Goal: Register for event/course

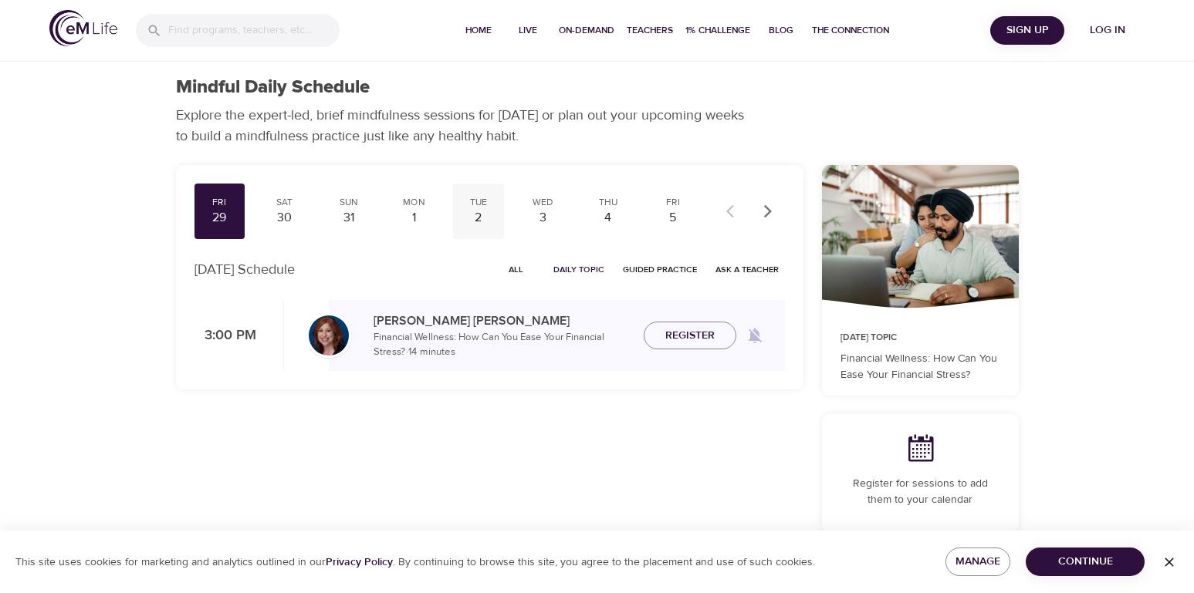
click at [480, 214] on div "2" at bounding box center [478, 218] width 39 height 18
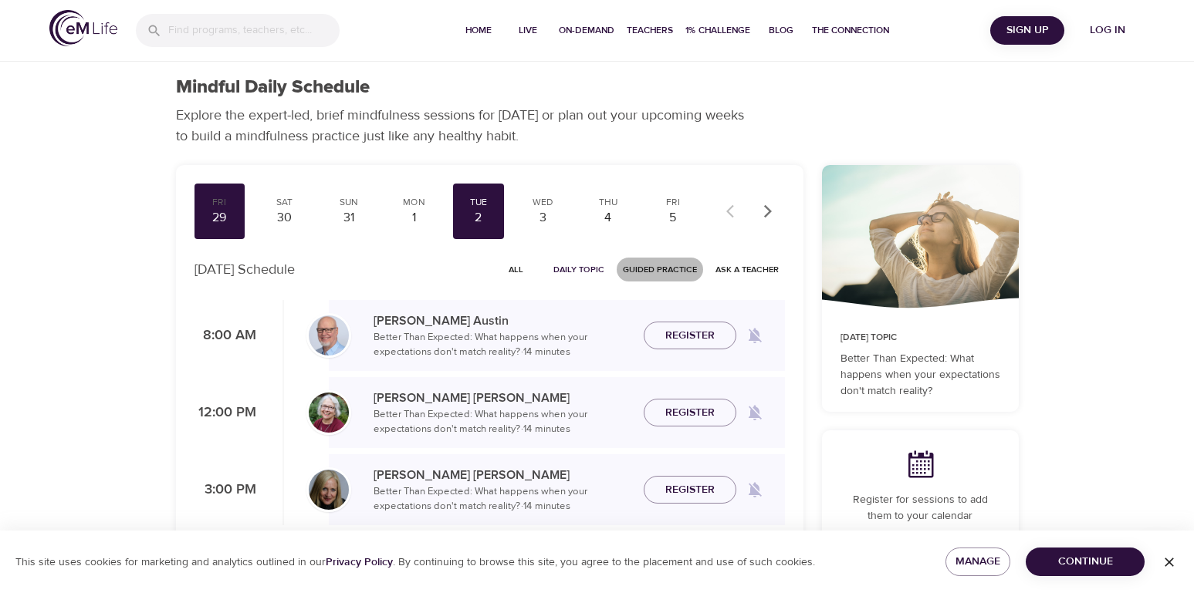
click at [664, 273] on span "Guided Practice" at bounding box center [660, 269] width 74 height 15
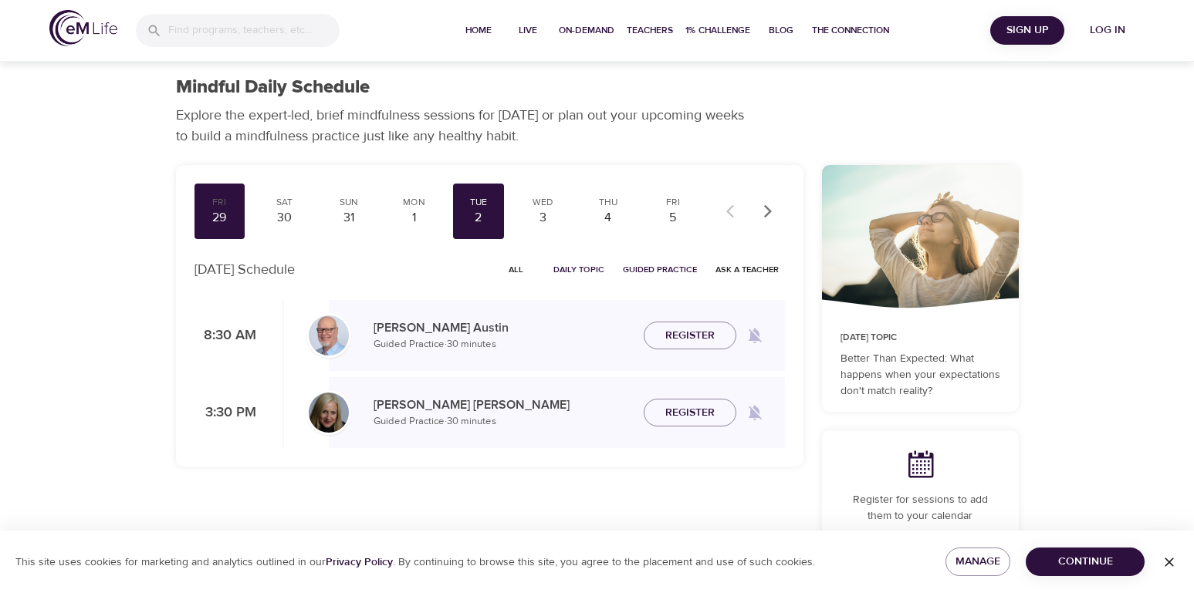
click at [1173, 566] on icon "button" at bounding box center [1168, 562] width 9 height 9
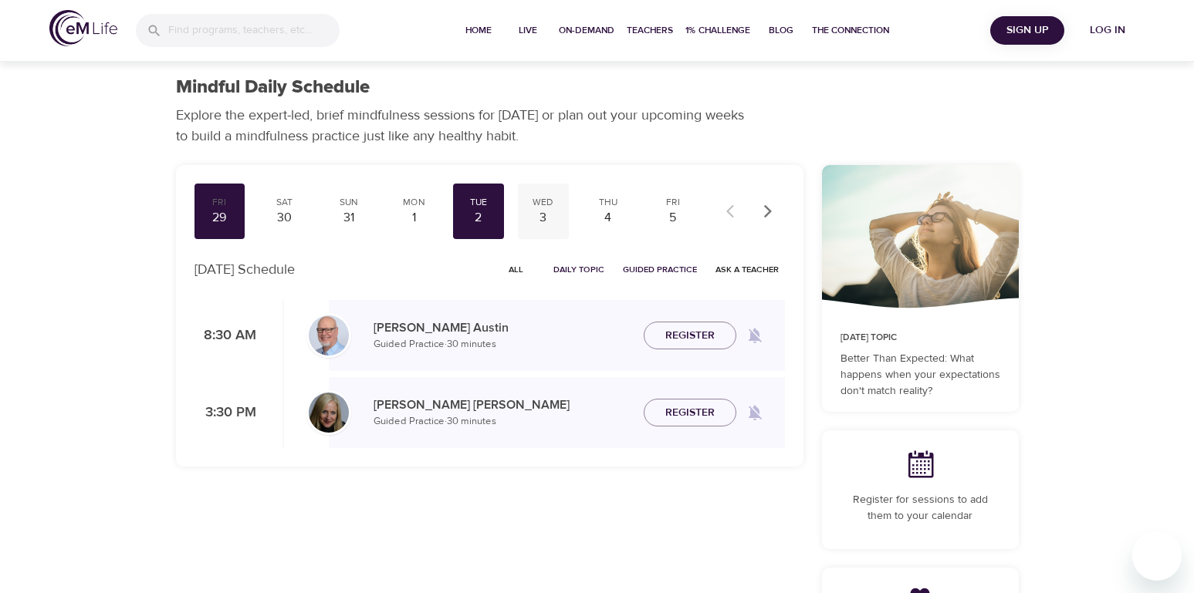
click at [556, 215] on div "3" at bounding box center [543, 218] width 39 height 18
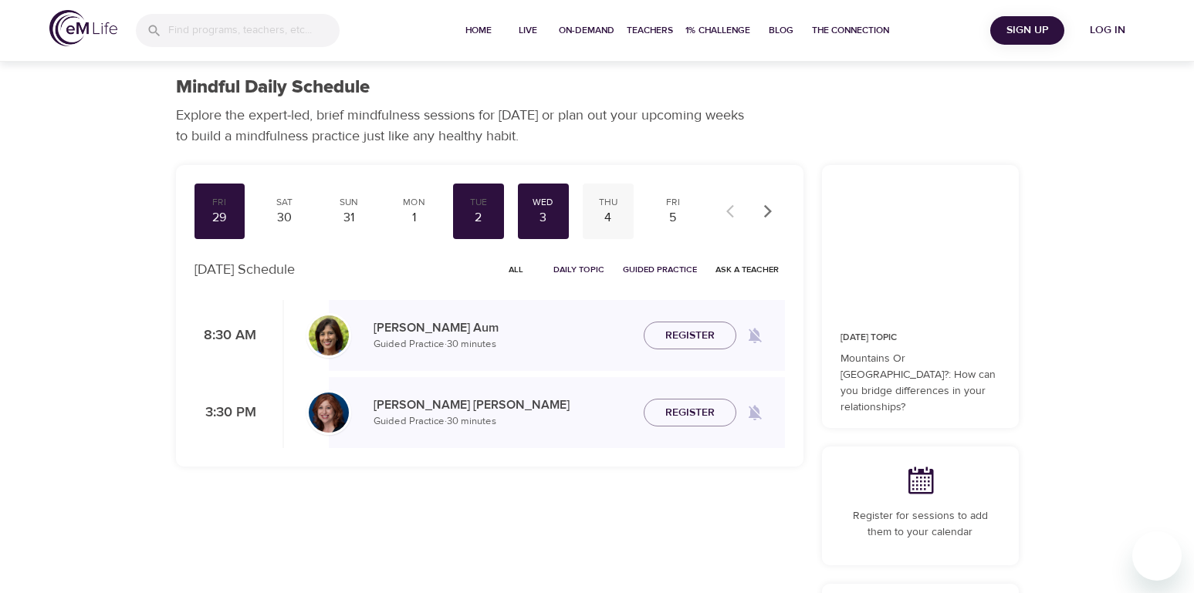
click at [610, 203] on div "Thu" at bounding box center [608, 202] width 39 height 13
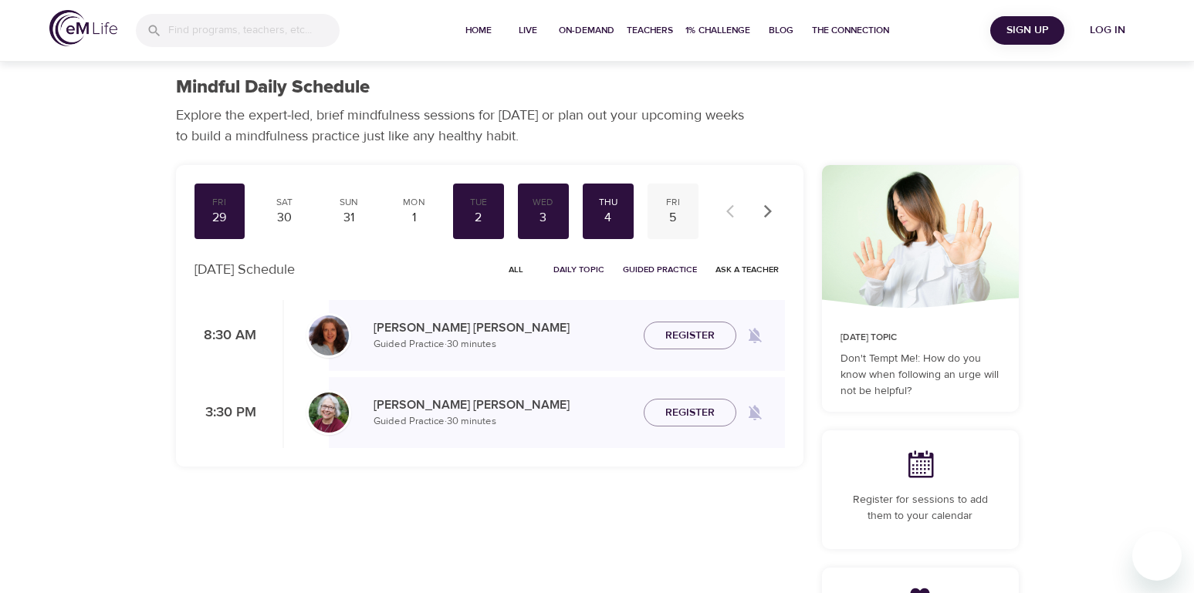
click at [668, 202] on div "Fri" at bounding box center [673, 202] width 39 height 13
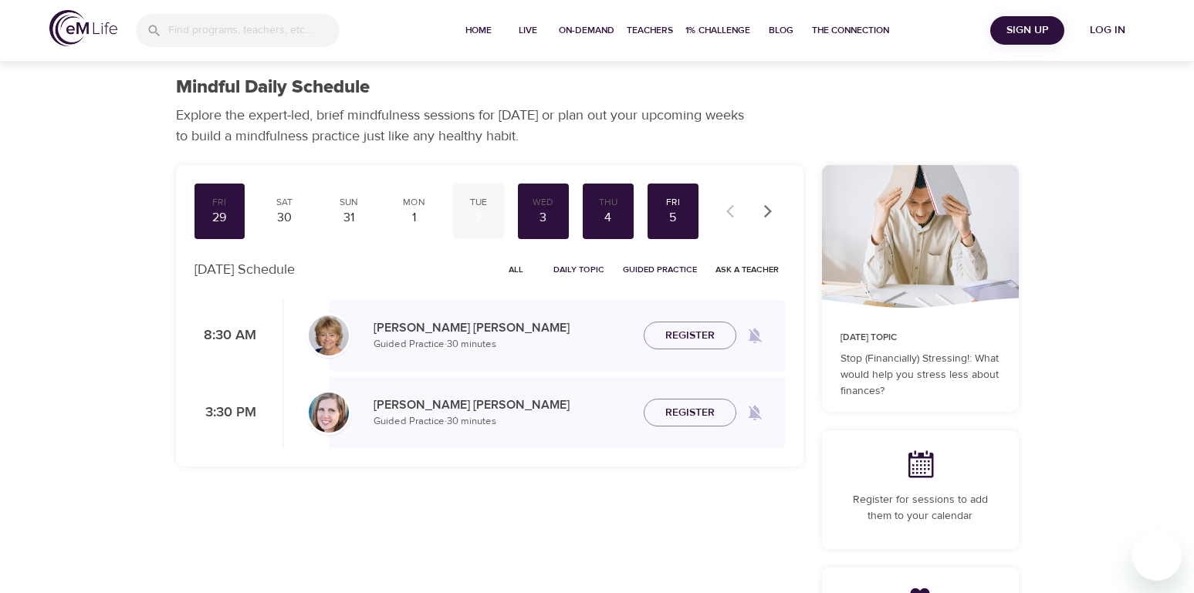
click at [478, 212] on div "2" at bounding box center [478, 218] width 39 height 18
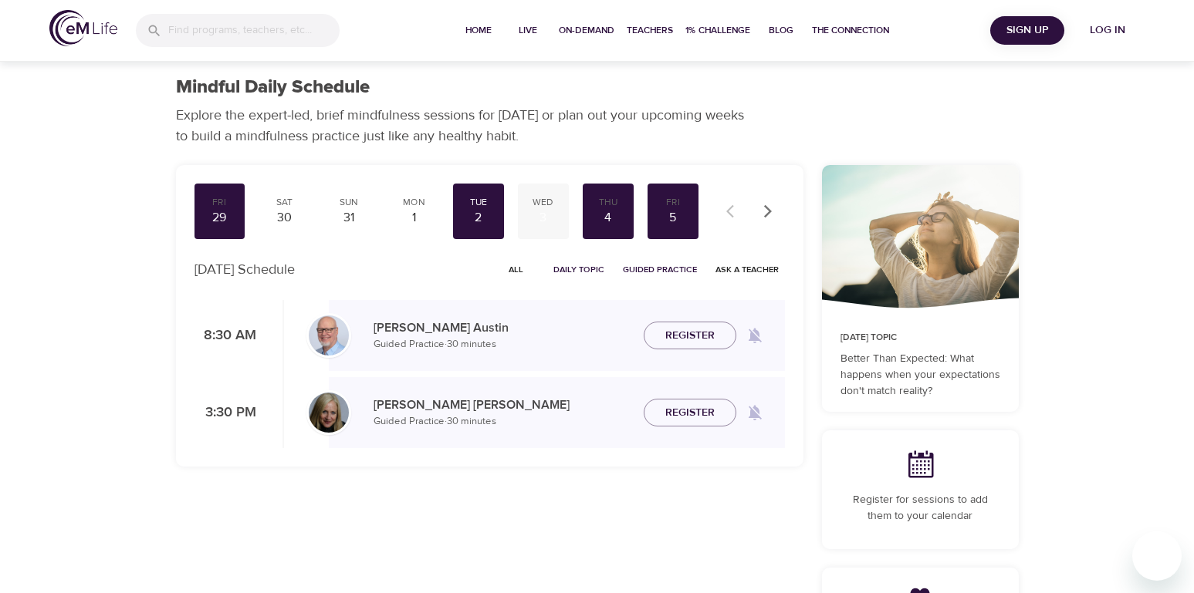
click at [551, 203] on div "Wed" at bounding box center [543, 202] width 39 height 13
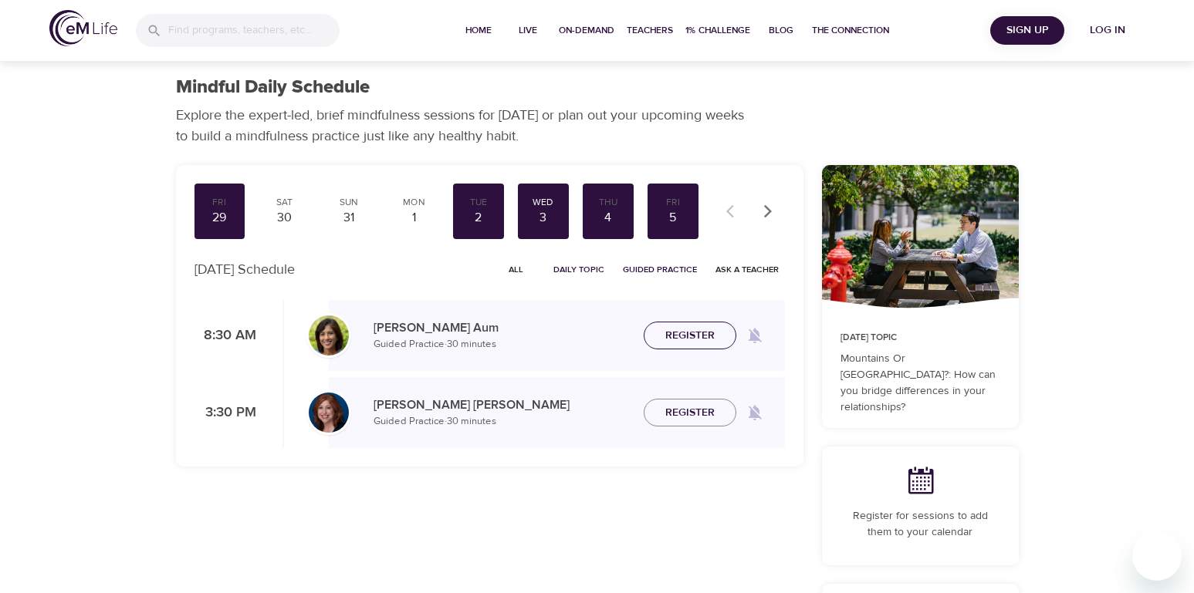
click at [705, 331] on span "Register" at bounding box center [689, 335] width 49 height 19
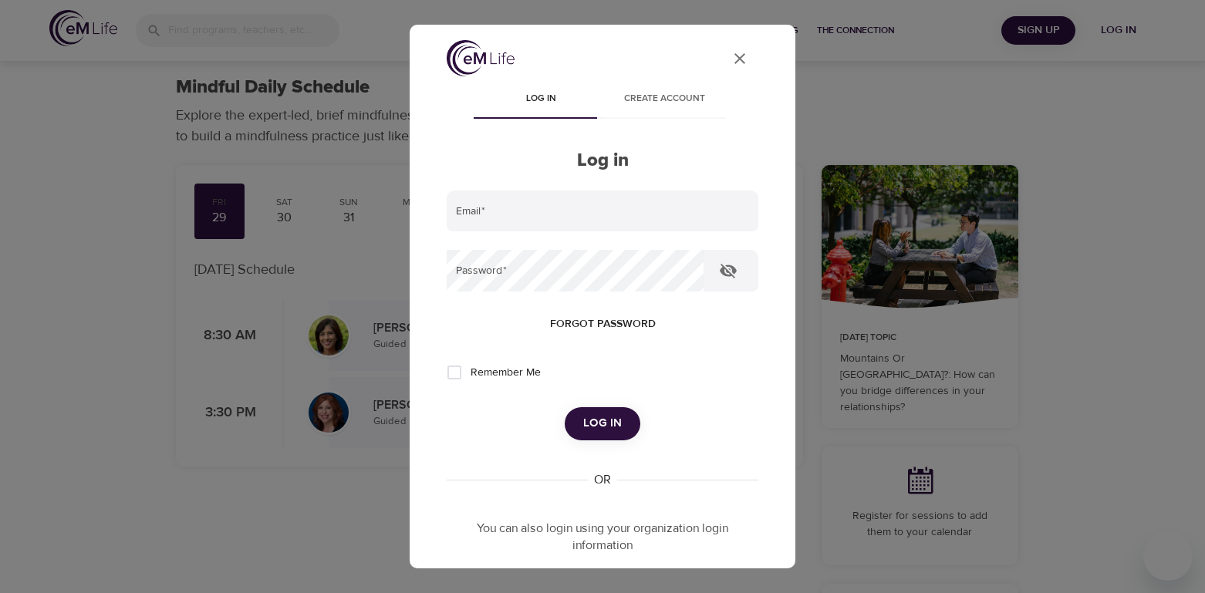
click at [735, 56] on icon "User Profile" at bounding box center [740, 58] width 19 height 19
